Goal: Task Accomplishment & Management: Manage account settings

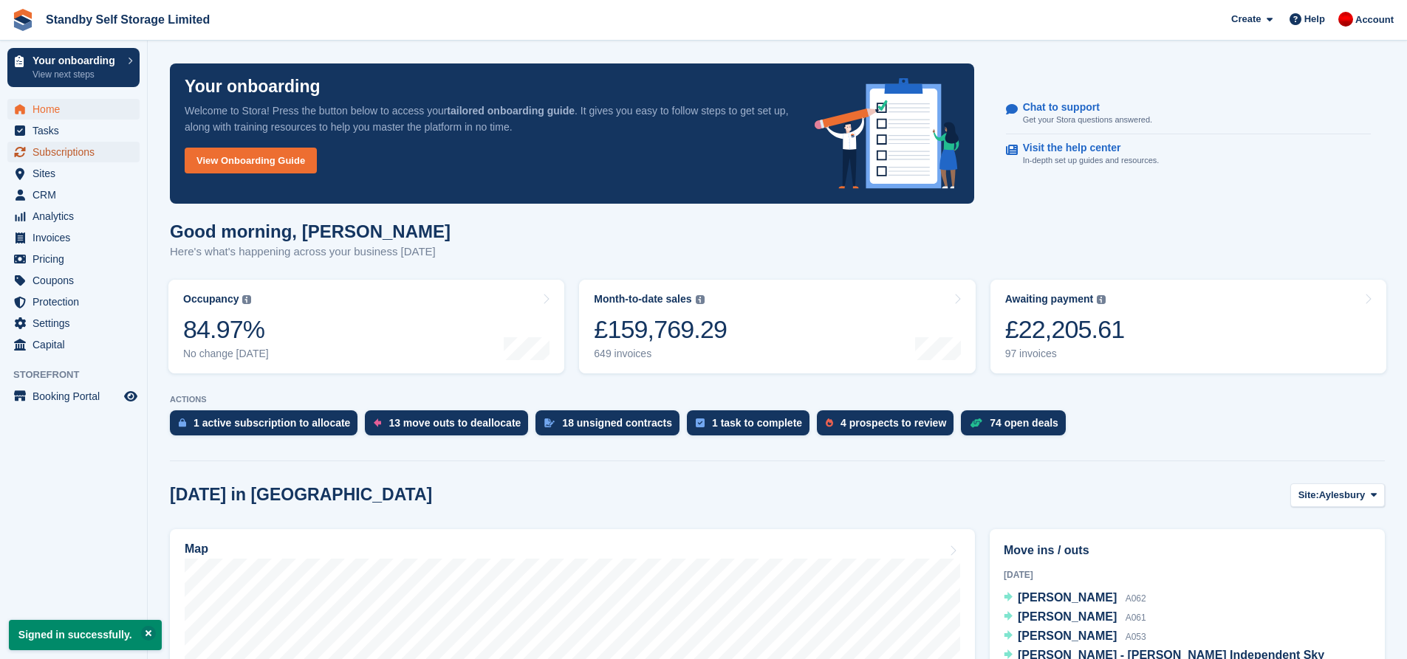
click at [109, 148] on span "Subscriptions" at bounding box center [76, 152] width 89 height 21
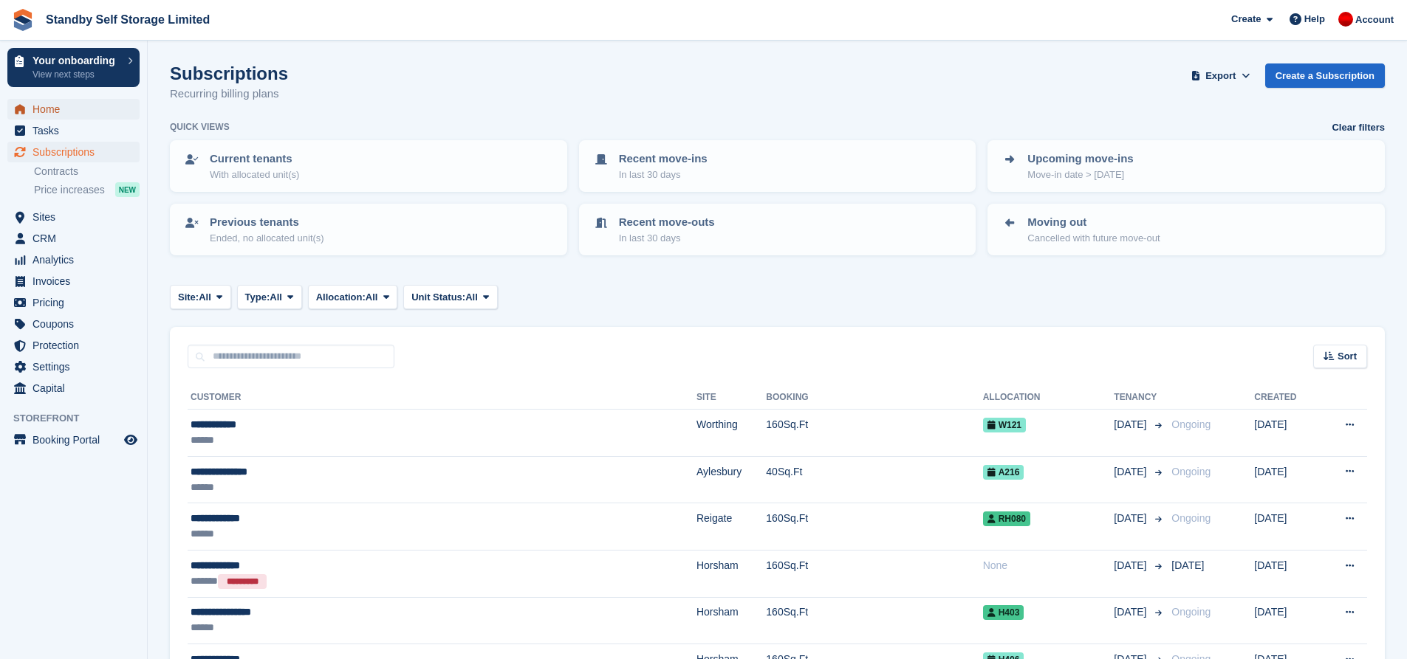
click at [73, 116] on span "Home" at bounding box center [76, 109] width 89 height 21
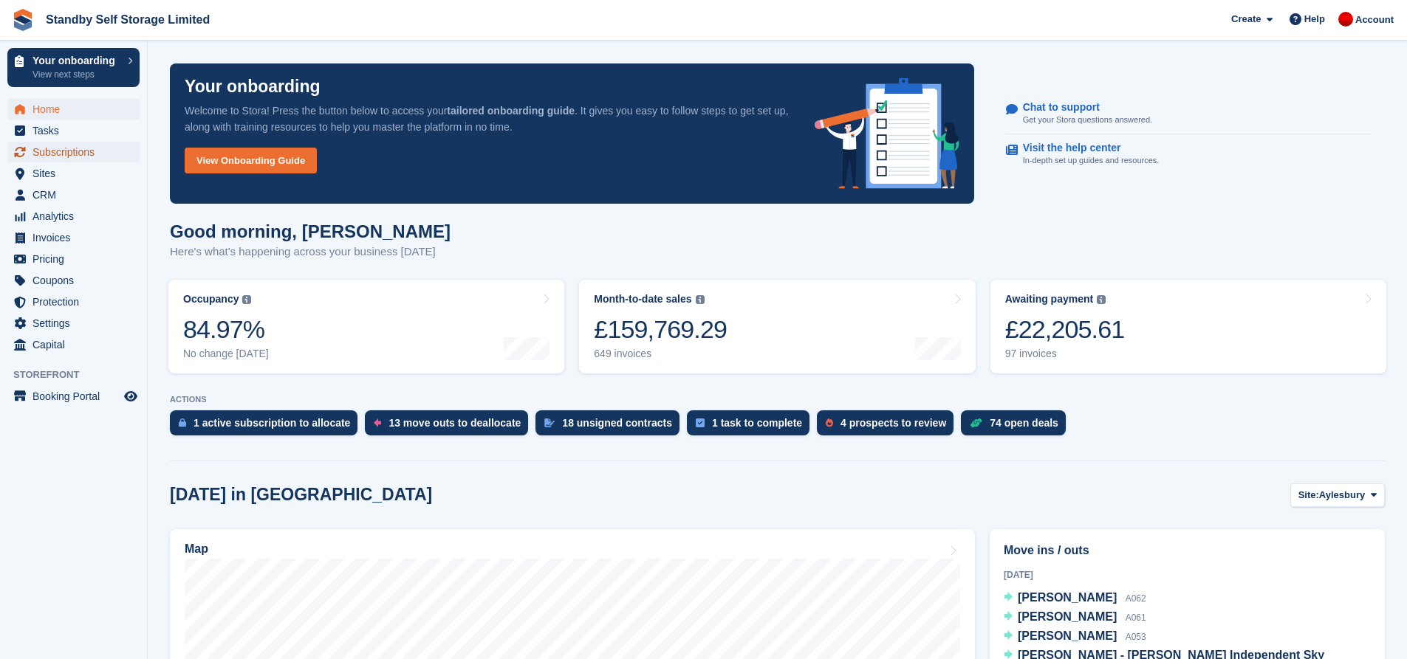
click at [63, 150] on span "Subscriptions" at bounding box center [76, 152] width 89 height 21
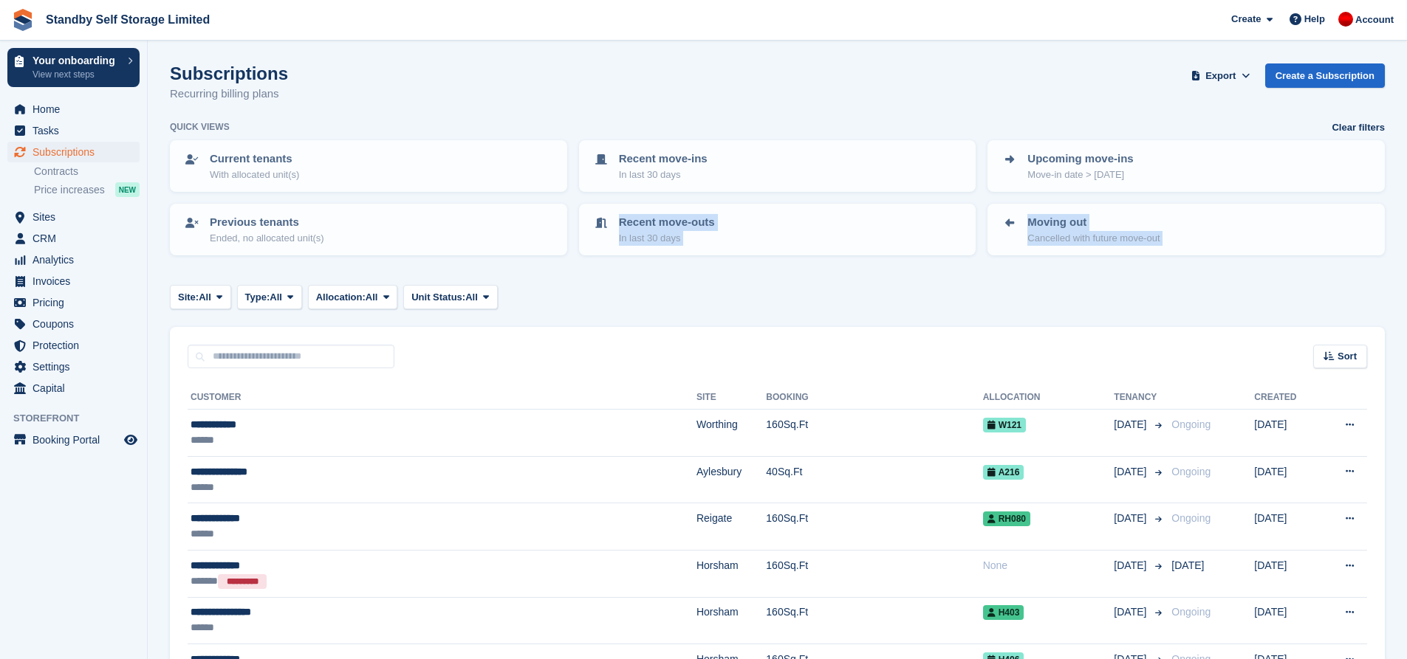
drag, startPoint x: 579, startPoint y: 304, endPoint x: 521, endPoint y: 312, distance: 58.9
click at [535, 303] on div "Site: All All Aylesbury Croydon Epsom Horsham Molesey Reading Reigate Worthing …" at bounding box center [777, 297] width 1215 height 24
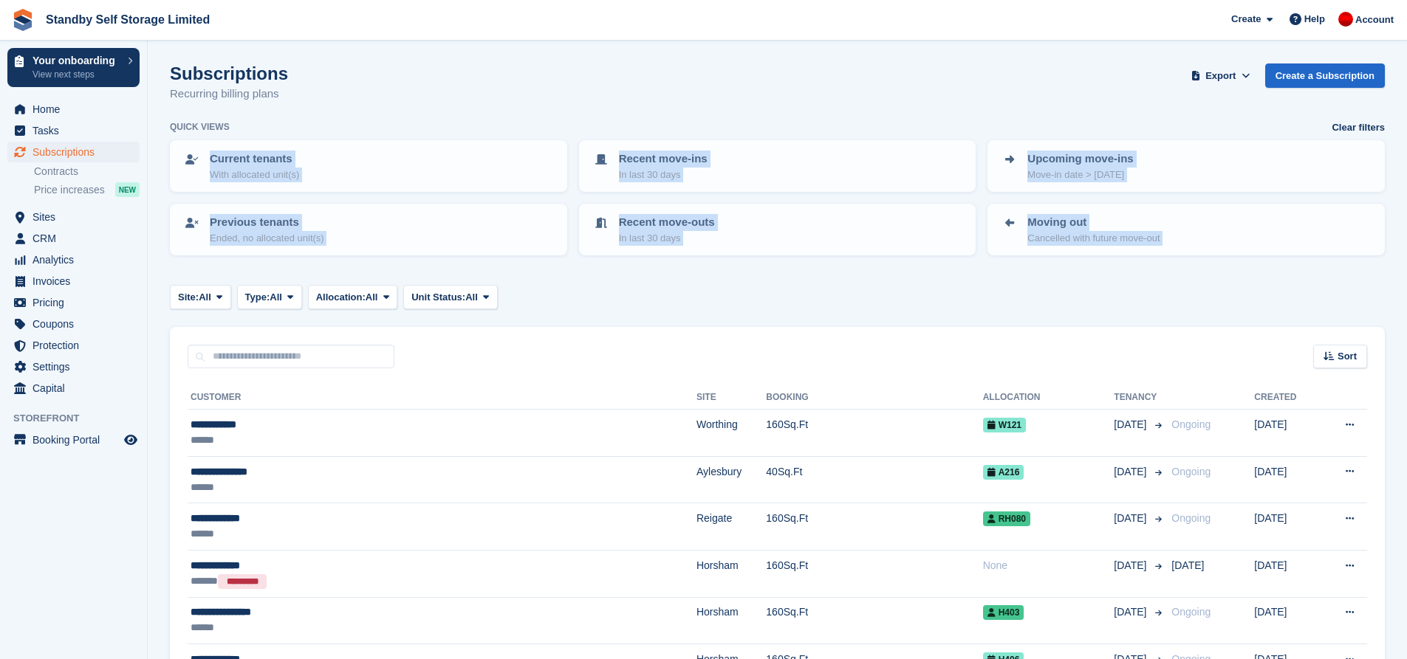
drag, startPoint x: 1190, startPoint y: 289, endPoint x: 243, endPoint y: 126, distance: 961.4
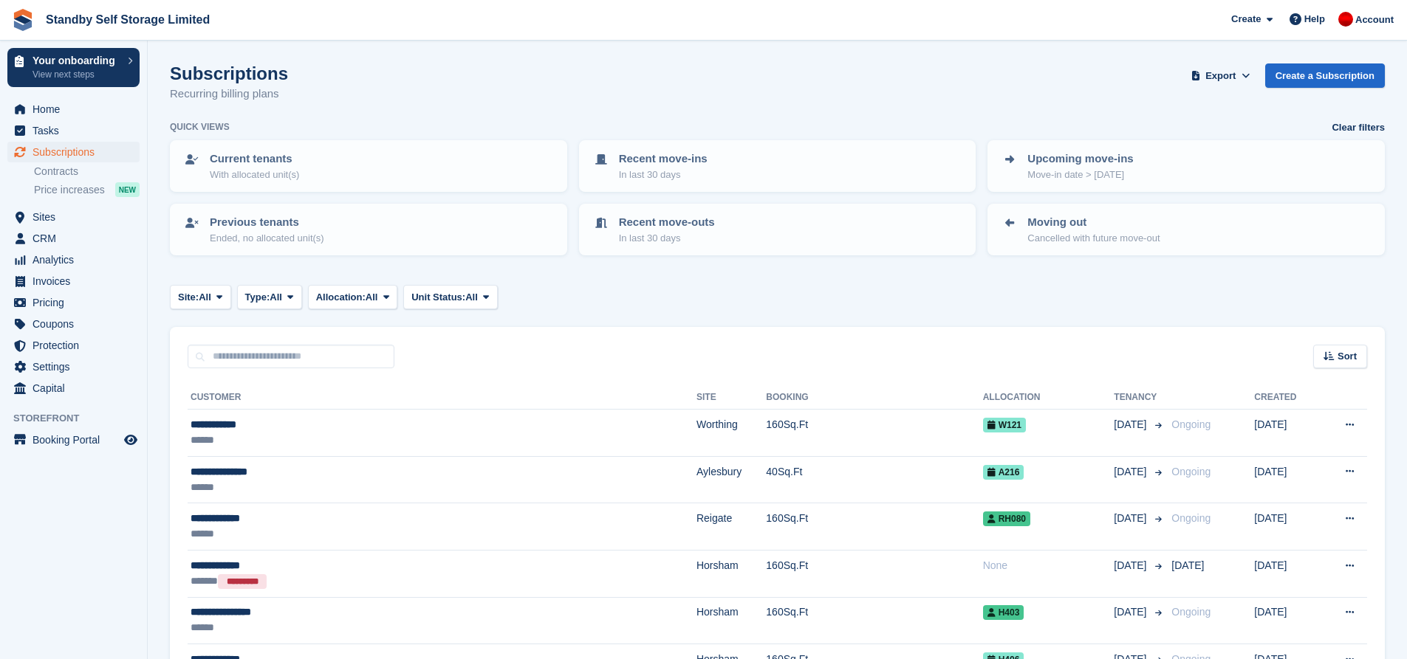
click at [250, 117] on div "Subscriptions Recurring billing plans Export Export Subscriptions Export a CSV …" at bounding box center [777, 91] width 1215 height 57
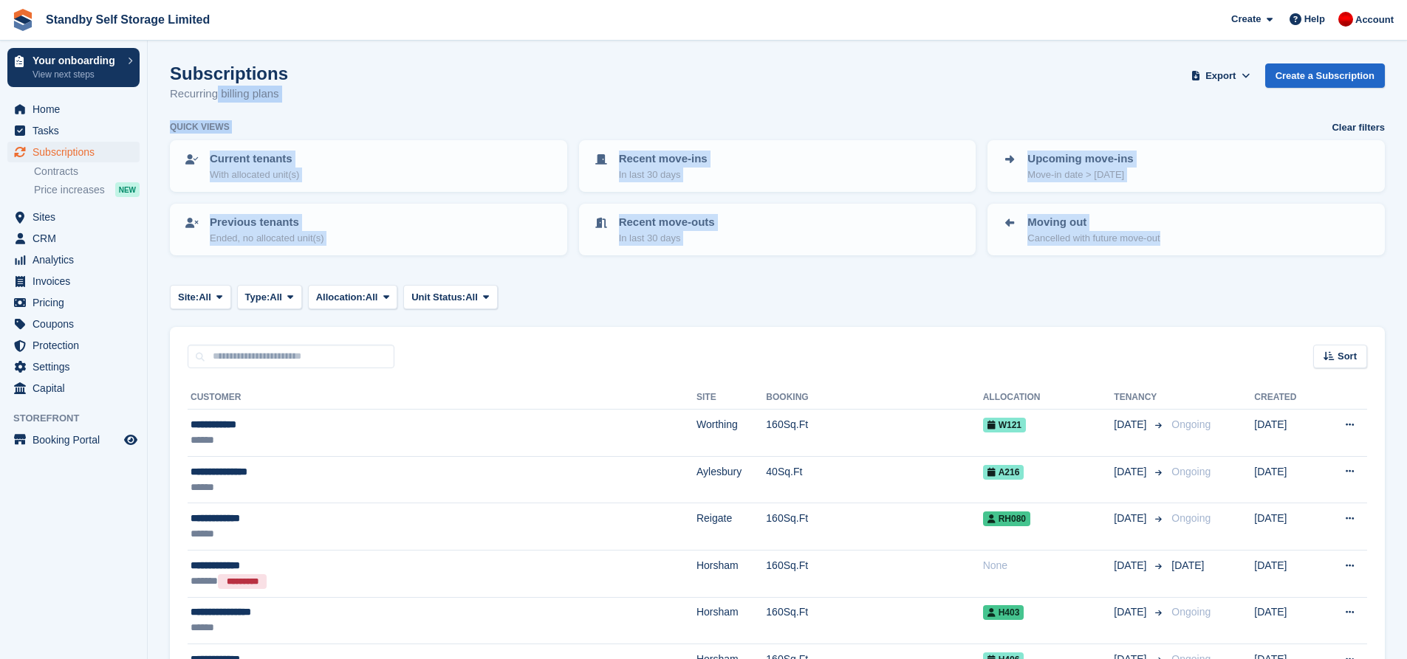
drag, startPoint x: 162, startPoint y: 108, endPoint x: 1198, endPoint y: 255, distance: 1046.4
click at [1235, 266] on div "Current tenants With allocated unit(s) Recent move-ins In last 30 days Upcoming…" at bounding box center [777, 200] width 1226 height 133
drag, startPoint x: 1267, startPoint y: 281, endPoint x: 154, endPoint y: 60, distance: 1135.1
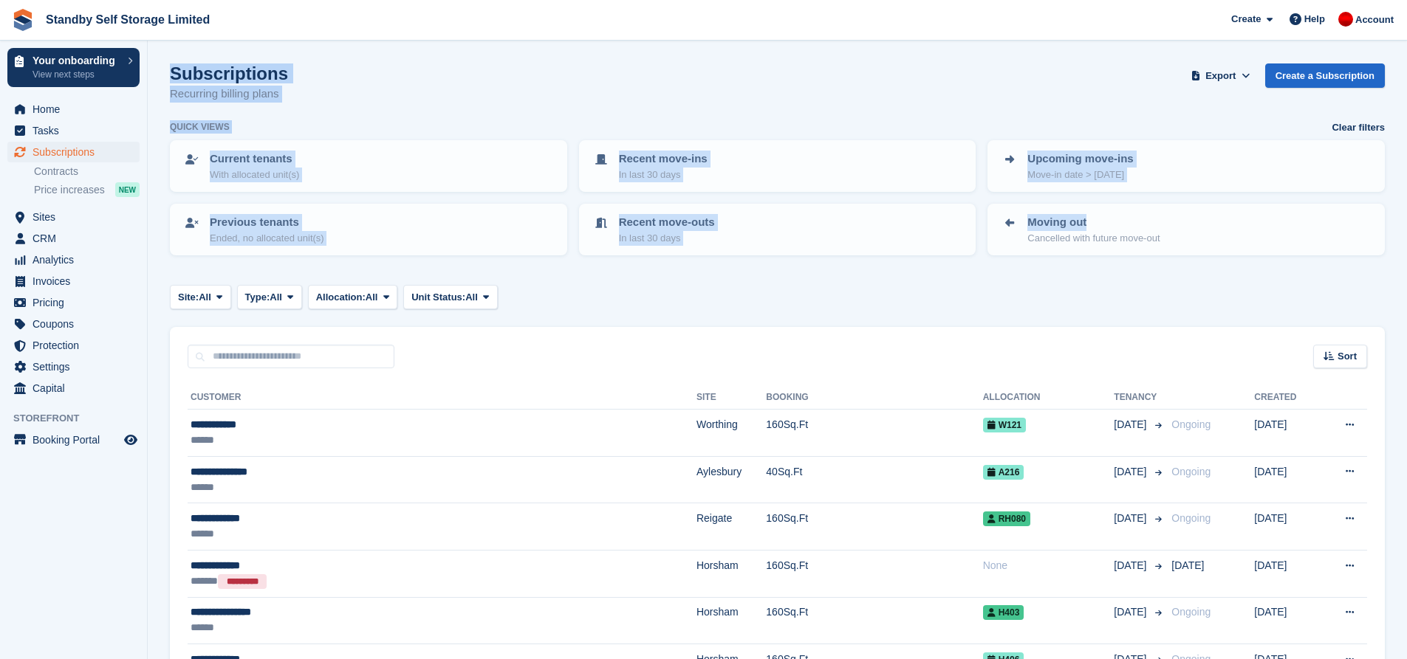
drag, startPoint x: 164, startPoint y: 53, endPoint x: 1224, endPoint y: 271, distance: 1082.4
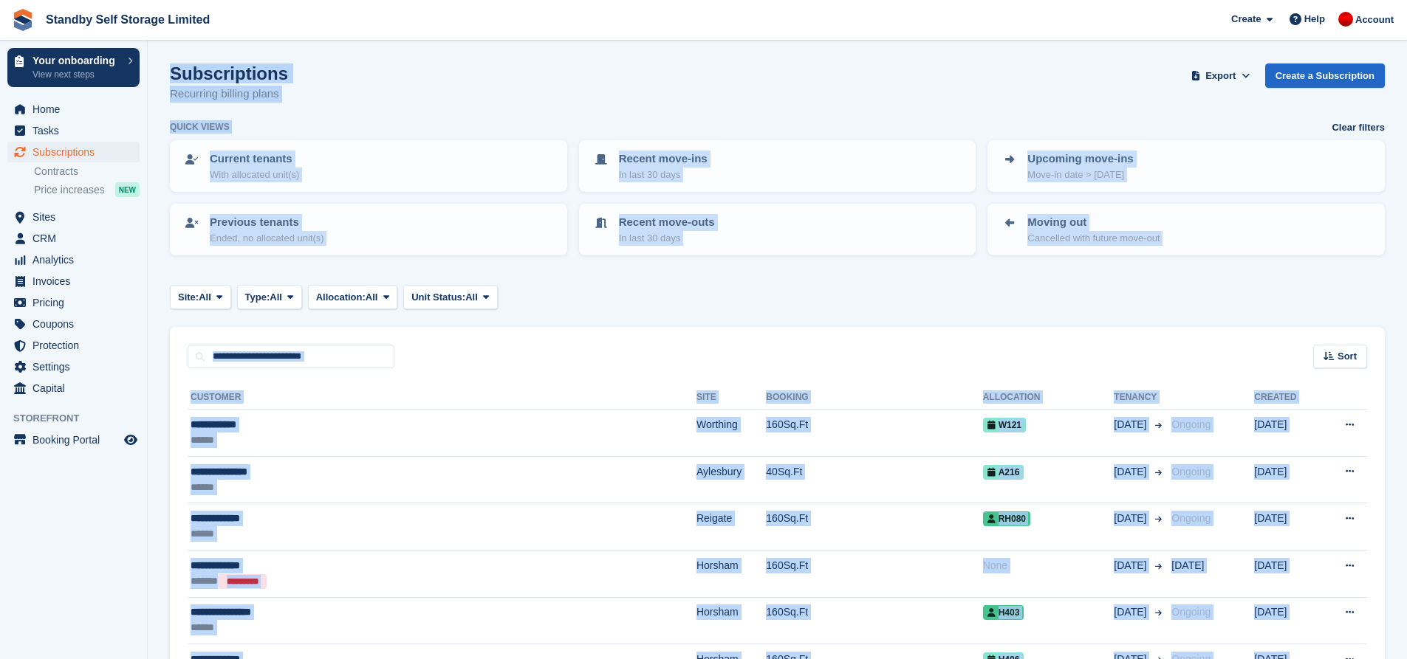
drag, startPoint x: 1195, startPoint y: 628, endPoint x: 166, endPoint y: 64, distance: 1173.3
click at [419, 101] on div "Subscriptions Recurring billing plans Export Export Subscriptions Export a CSV …" at bounding box center [777, 91] width 1215 height 57
click at [420, 101] on div "Subscriptions Recurring billing plans Export Export Subscriptions Export a CSV …" at bounding box center [777, 91] width 1215 height 57
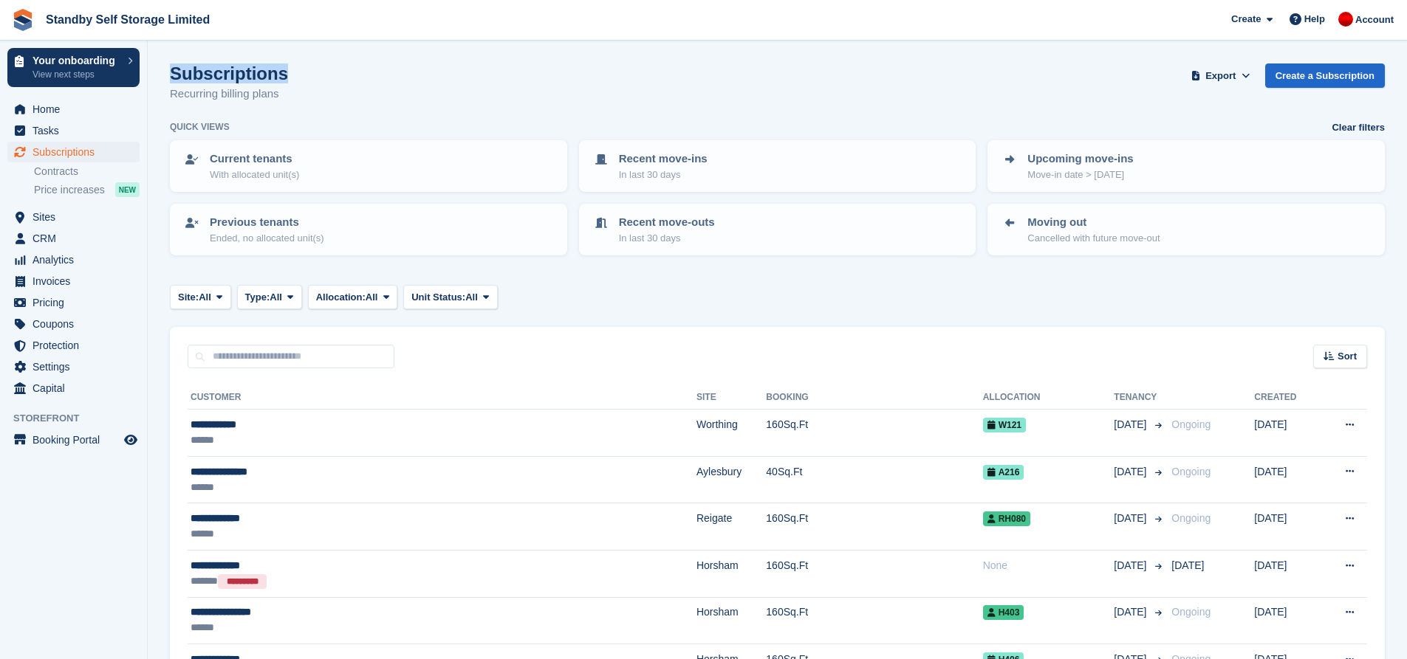
drag, startPoint x: 166, startPoint y: 67, endPoint x: 422, endPoint y: 47, distance: 257.0
click at [623, 0] on html "Standby Self Storage Limited Create Subscription Invoice Contact Deal Discount …" at bounding box center [703, 329] width 1407 height 659
click at [359, 86] on div "Subscriptions Recurring billing plans Export Export Subscriptions Export a CSV …" at bounding box center [777, 91] width 1215 height 57
click at [588, 307] on div "Site: All All Aylesbury Croydon Epsom Horsham Molesey Reading Reigate Worthing …" at bounding box center [777, 297] width 1215 height 24
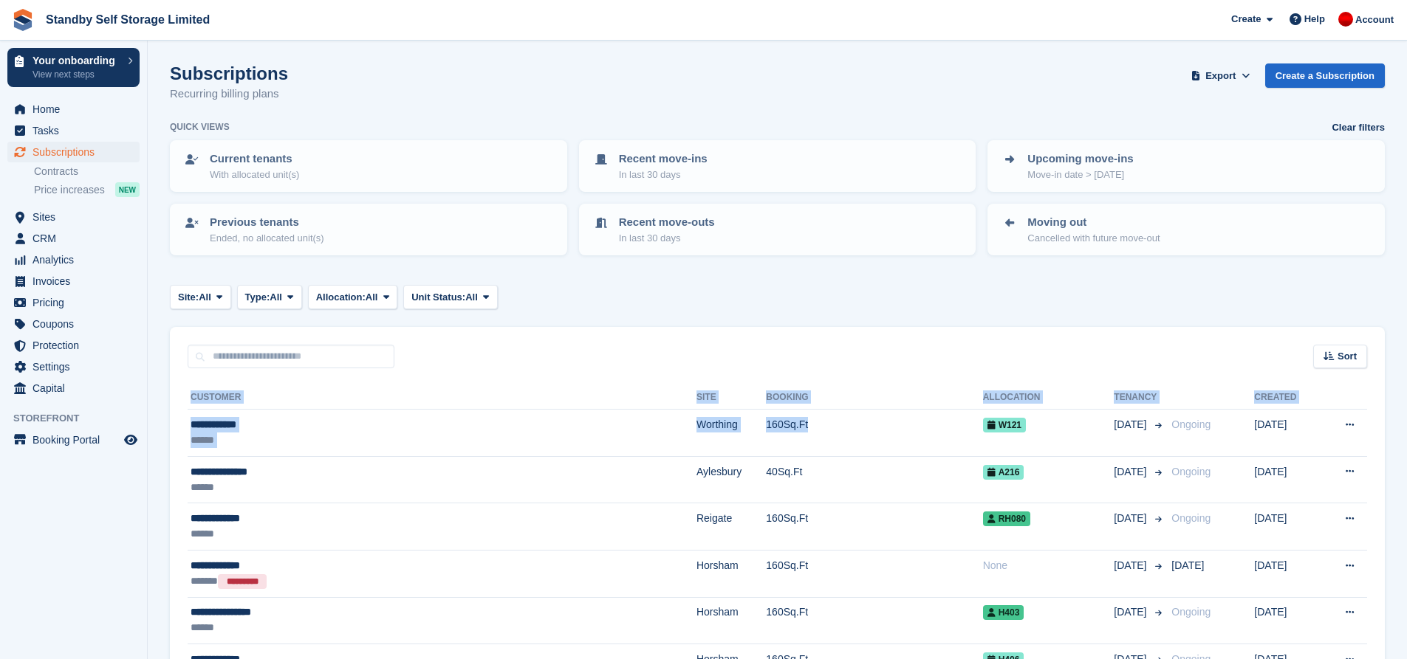
drag, startPoint x: 665, startPoint y: 430, endPoint x: 185, endPoint y: 427, distance: 480.7
click at [614, 287] on div "Site: All All Aylesbury Croydon Epsom Horsham Molesey Reading Reigate Worthing …" at bounding box center [777, 297] width 1215 height 24
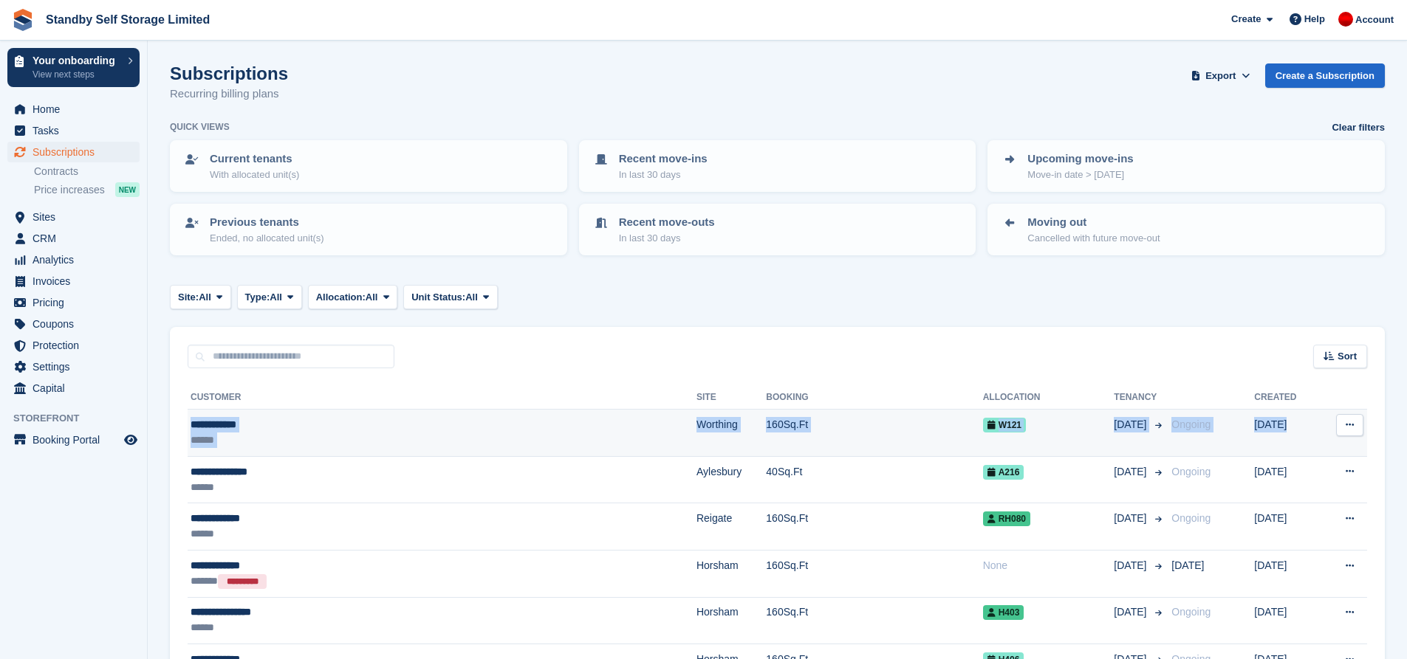
drag, startPoint x: 1312, startPoint y: 437, endPoint x: 190, endPoint y: 427, distance: 1122.3
click at [190, 427] on tr "**********" at bounding box center [777, 433] width 1179 height 47
